Goal: Information Seeking & Learning: Learn about a topic

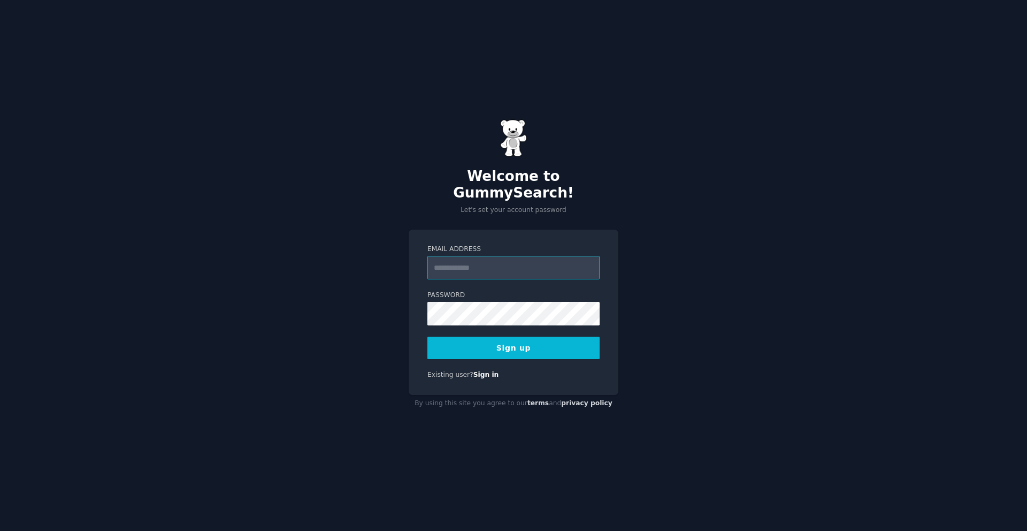
click at [497, 257] on input "Email Address" at bounding box center [513, 268] width 172 height 24
type input "**********"
click at [539, 338] on button "Sign up" at bounding box center [513, 348] width 172 height 22
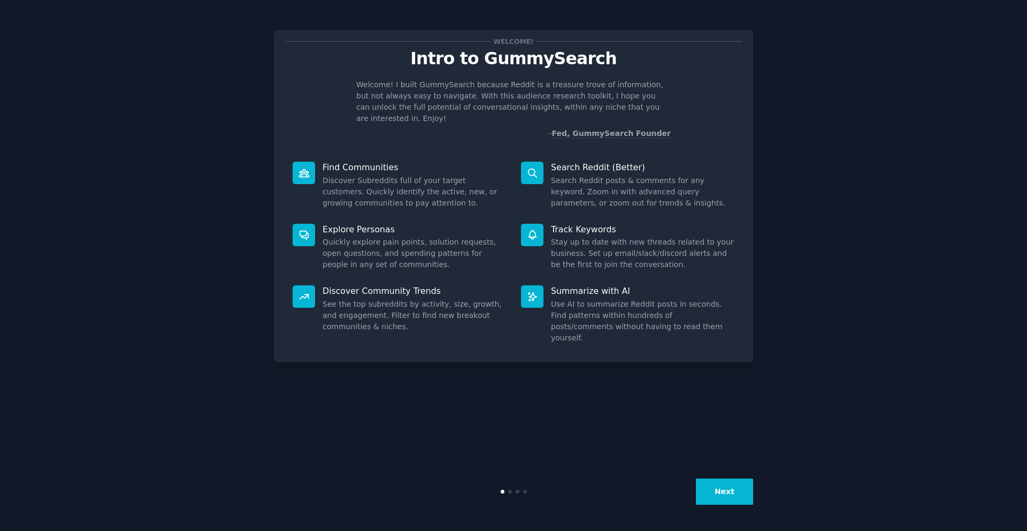
click at [718, 495] on button "Next" at bounding box center [724, 491] width 57 height 26
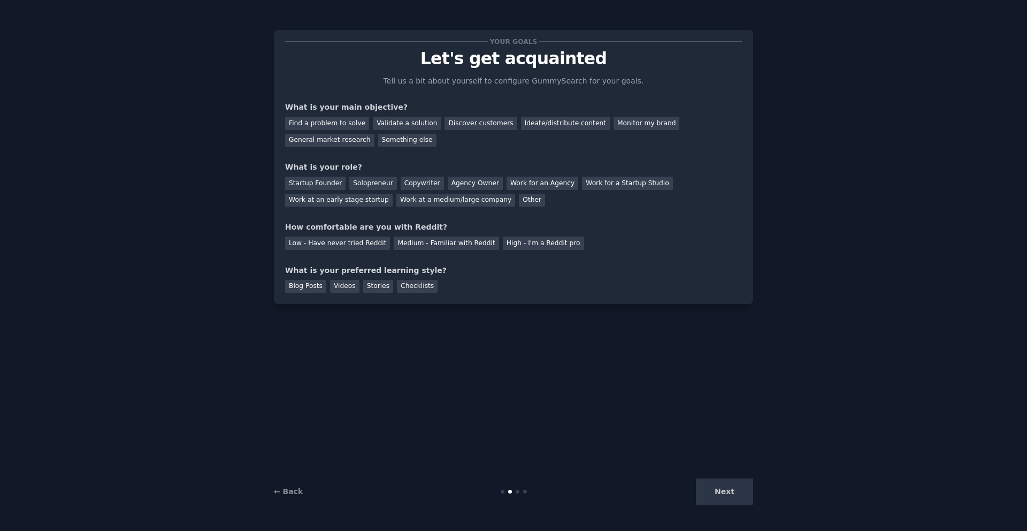
click at [718, 494] on div "Next" at bounding box center [673, 491] width 160 height 26
click at [338, 124] on div "Find a problem to solve" at bounding box center [327, 123] width 84 height 13
click at [331, 140] on div "General market research" at bounding box center [329, 140] width 89 height 13
click at [344, 119] on div "Find a problem to solve" at bounding box center [327, 123] width 84 height 13
click at [370, 182] on div "Solopreneur" at bounding box center [372, 183] width 47 height 13
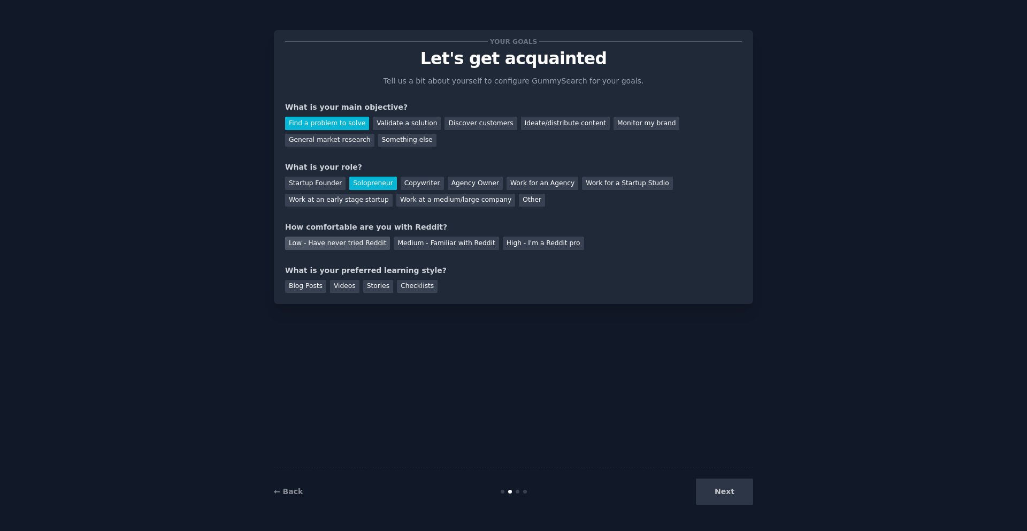
click at [367, 243] on div "Low - Have never tried Reddit" at bounding box center [337, 242] width 105 height 13
click at [347, 285] on div "Videos" at bounding box center [344, 286] width 29 height 13
click at [313, 284] on div "Blog Posts" at bounding box center [305, 286] width 41 height 13
click at [350, 291] on div "Videos" at bounding box center [344, 286] width 29 height 13
click at [720, 490] on button "Next" at bounding box center [724, 491] width 57 height 26
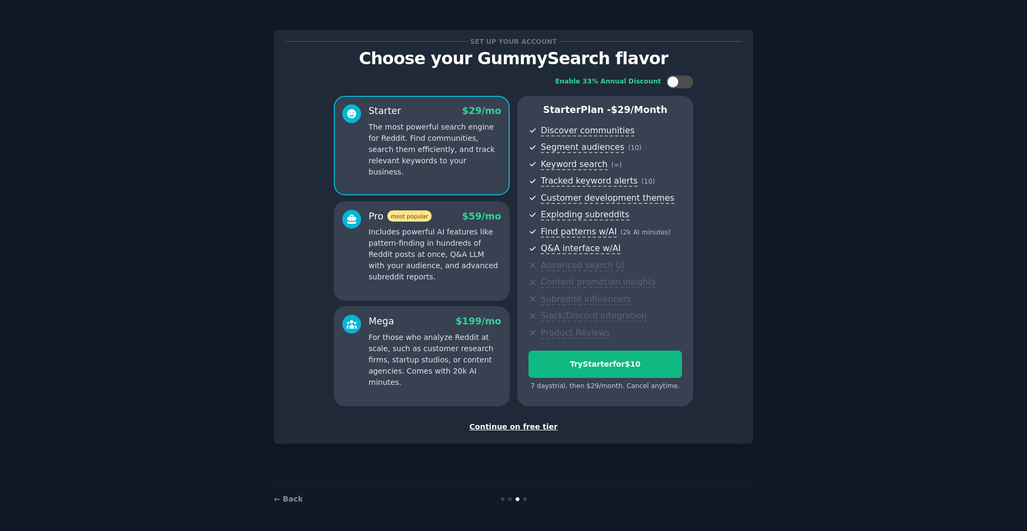
click at [540, 427] on div "Continue on free tier" at bounding box center [513, 426] width 457 height 11
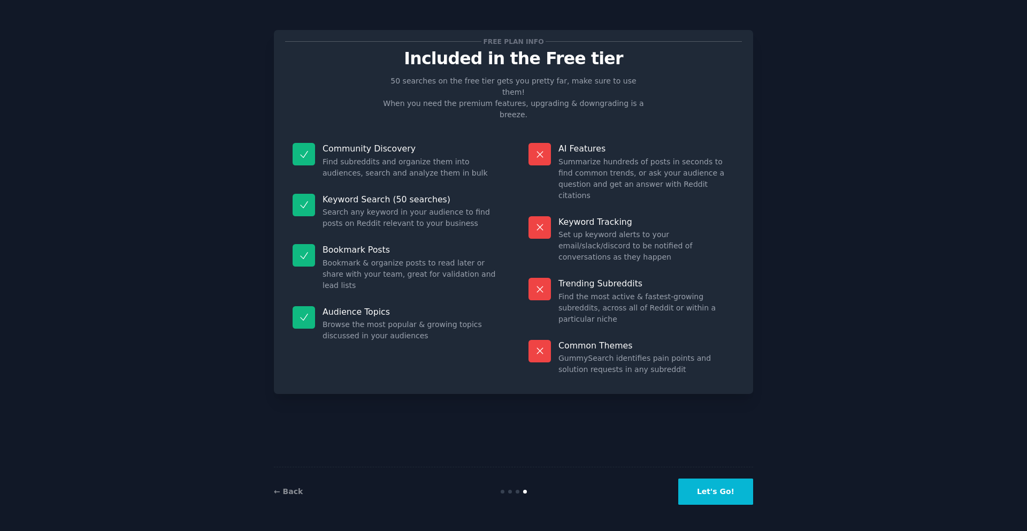
click at [712, 491] on button "Let's Go!" at bounding box center [715, 491] width 75 height 26
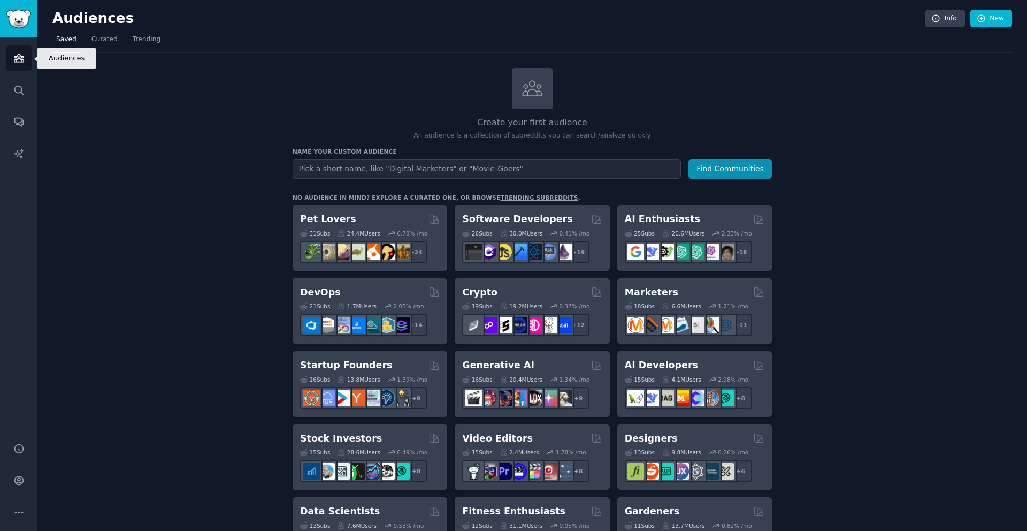
click at [24, 59] on icon "Sidebar" at bounding box center [18, 57] width 11 height 11
click at [149, 35] on span "Trending" at bounding box center [147, 40] width 28 height 10
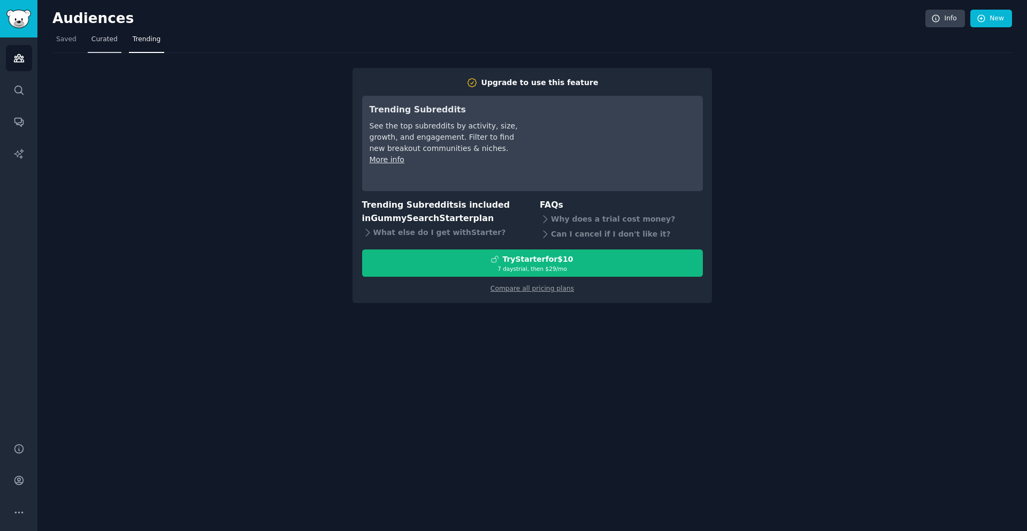
click at [104, 45] on link "Curated" at bounding box center [105, 42] width 34 height 22
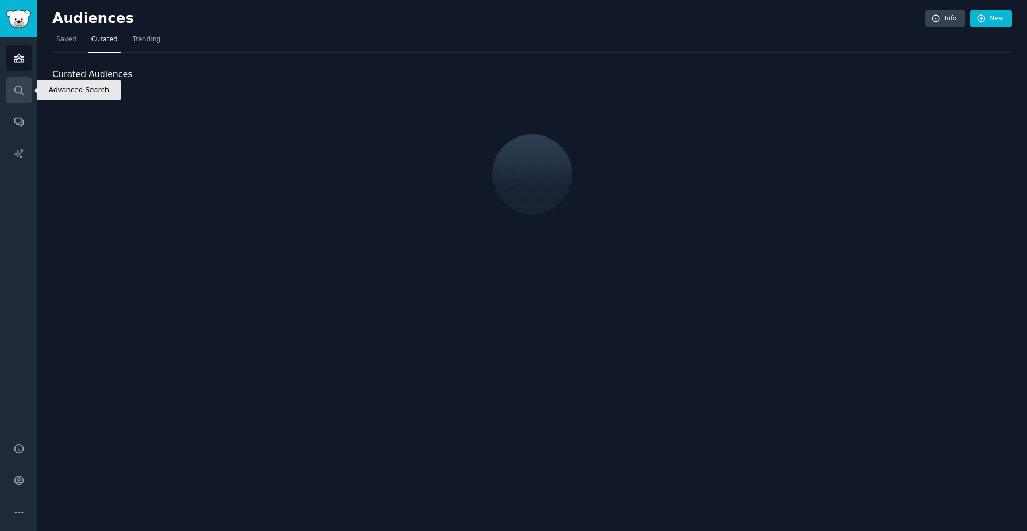
click at [22, 90] on icon "Sidebar" at bounding box center [18, 90] width 11 height 11
